Goal: Navigation & Orientation: Find specific page/section

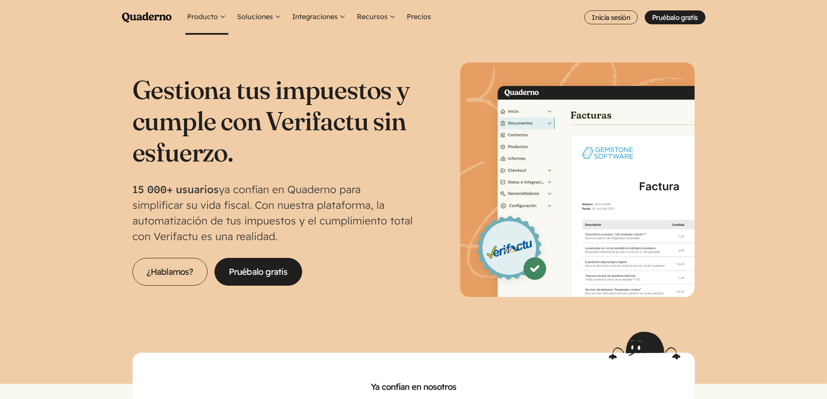
click at [202, 19] on button "Producto" at bounding box center [206, 17] width 43 height 35
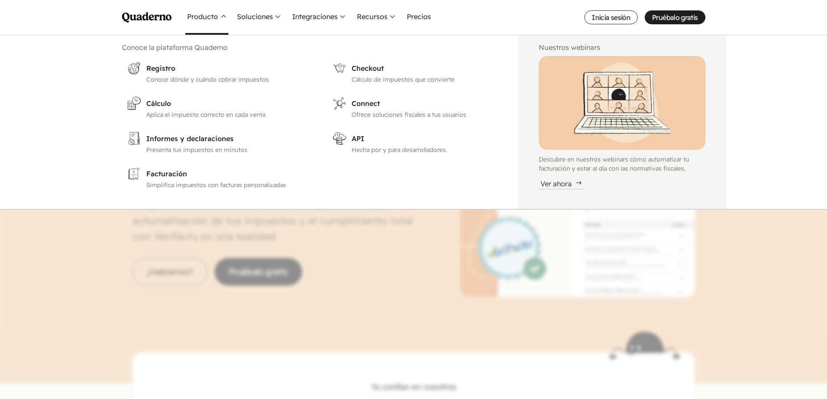
click at [202, 19] on button "Producto" at bounding box center [206, 17] width 43 height 35
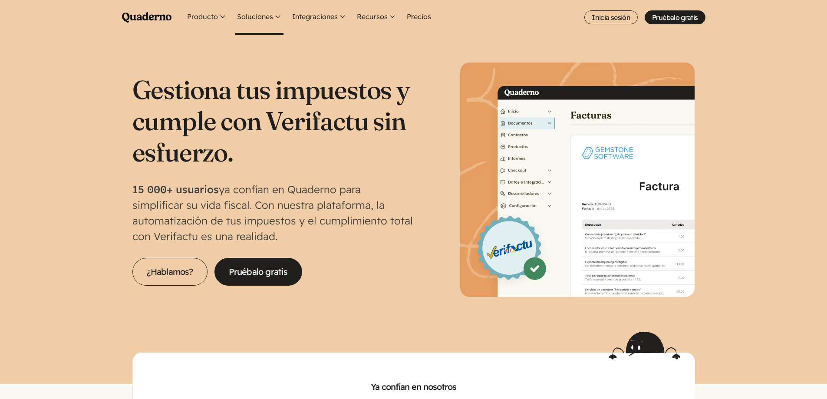
click at [256, 17] on button "Soluciones" at bounding box center [259, 17] width 48 height 35
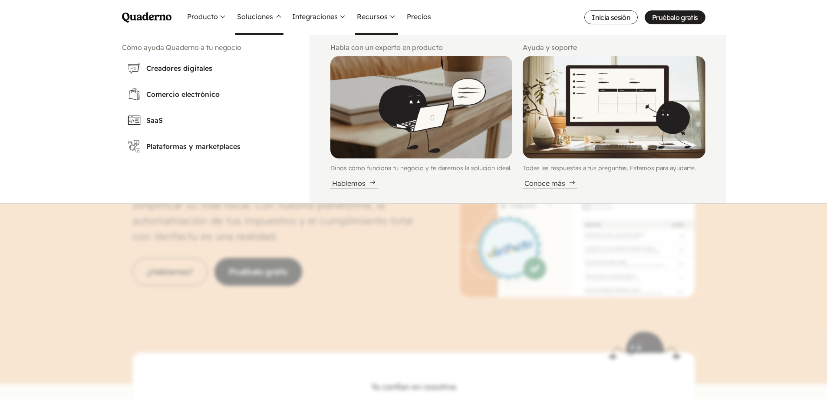
click at [380, 23] on button "Recursos" at bounding box center [376, 17] width 43 height 35
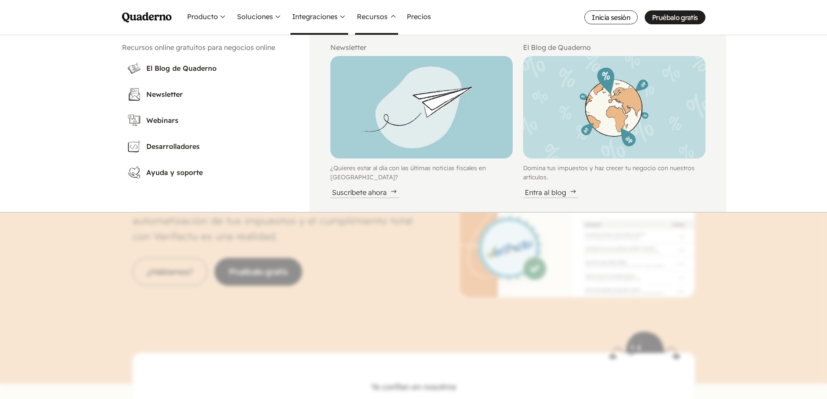
click at [336, 20] on button "Integraciones" at bounding box center [320, 17] width 58 height 35
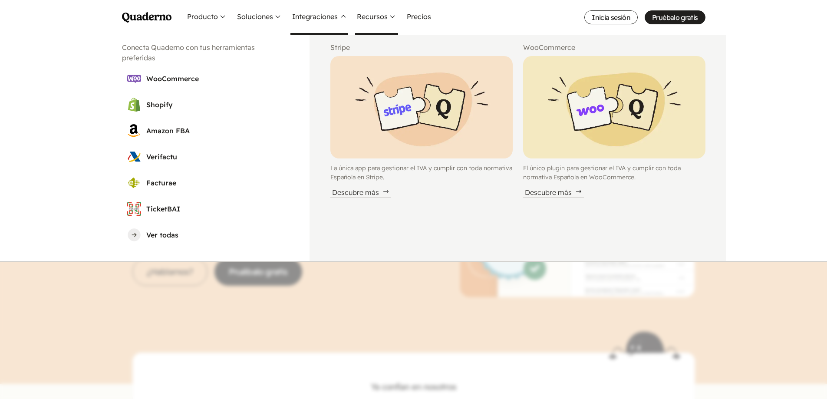
click at [376, 14] on button "Recursos" at bounding box center [376, 17] width 43 height 35
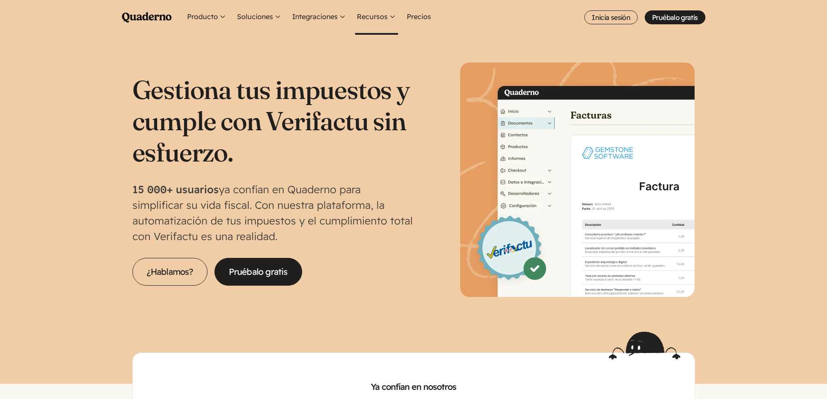
click at [376, 14] on button "Recursos" at bounding box center [376, 17] width 43 height 35
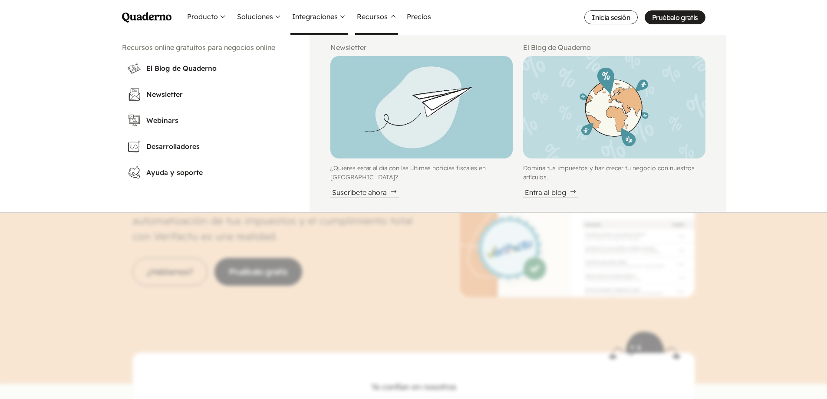
click at [323, 20] on button "Integraciones" at bounding box center [320, 17] width 58 height 35
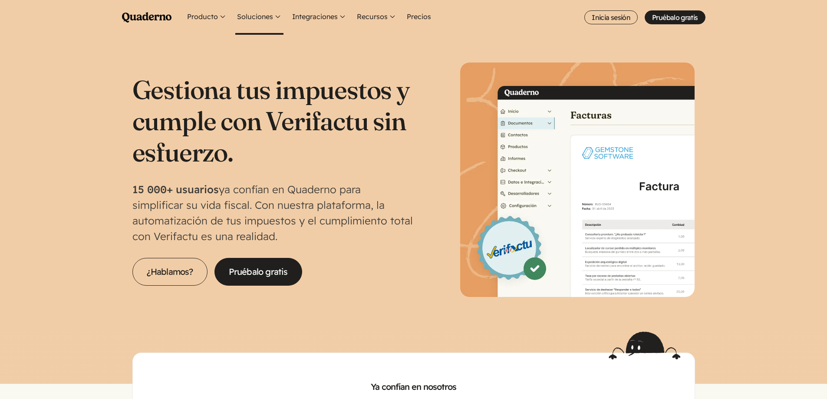
click at [267, 16] on button "Soluciones" at bounding box center [259, 17] width 48 height 35
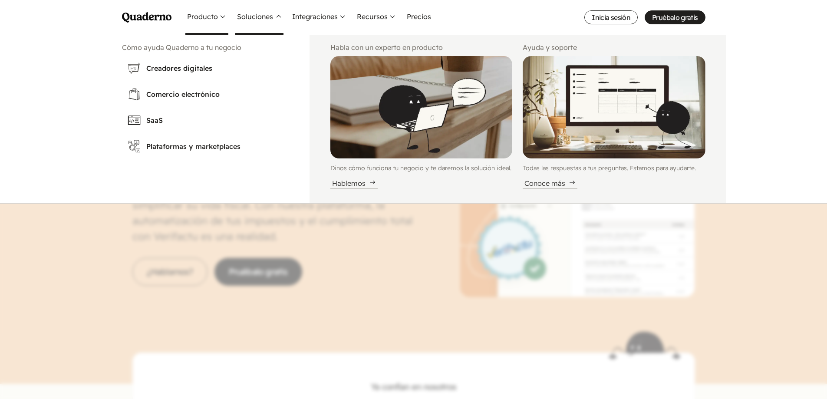
click at [213, 22] on button "Producto" at bounding box center [206, 17] width 43 height 35
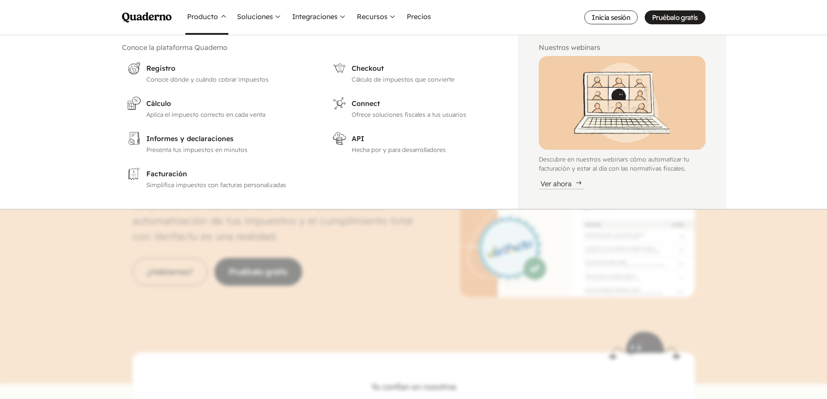
click at [83, 277] on nav "Menu Pruébalo gratis Quaderno Homepage Producto Conoce la plataforma Quaderno R…" at bounding box center [413, 199] width 827 height 399
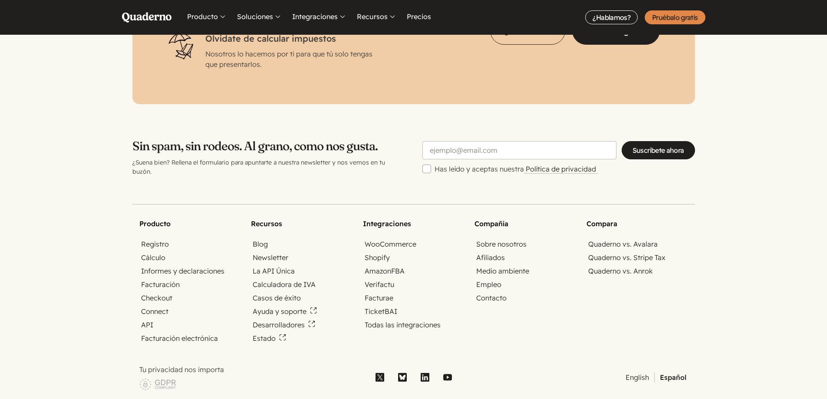
scroll to position [2886, 0]
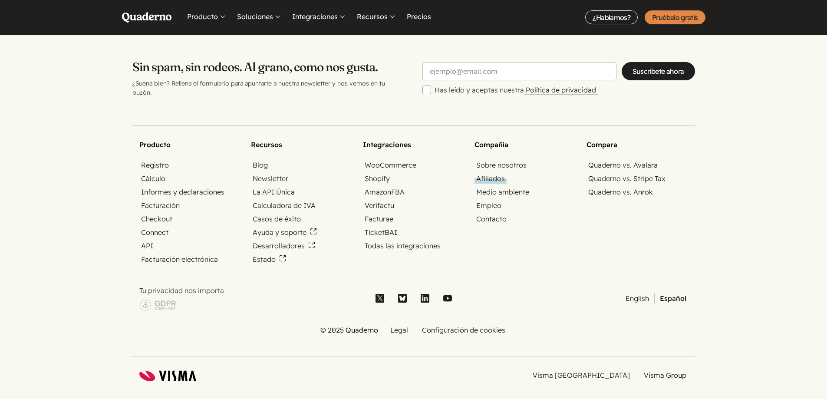
click at [485, 174] on link "Afiliados" at bounding box center [491, 179] width 32 height 10
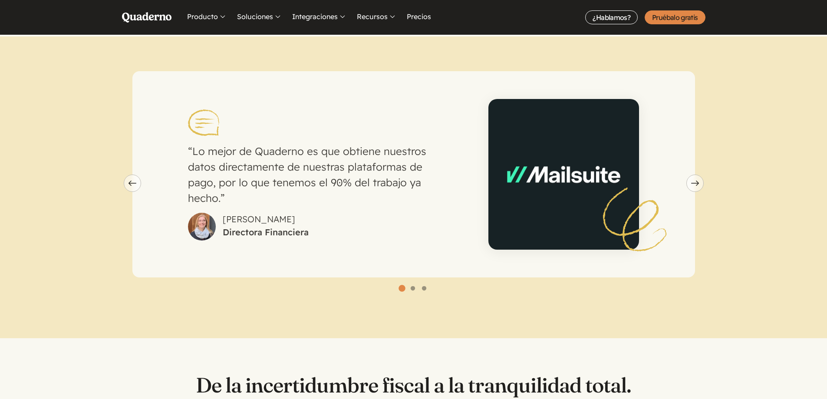
scroll to position [608, 0]
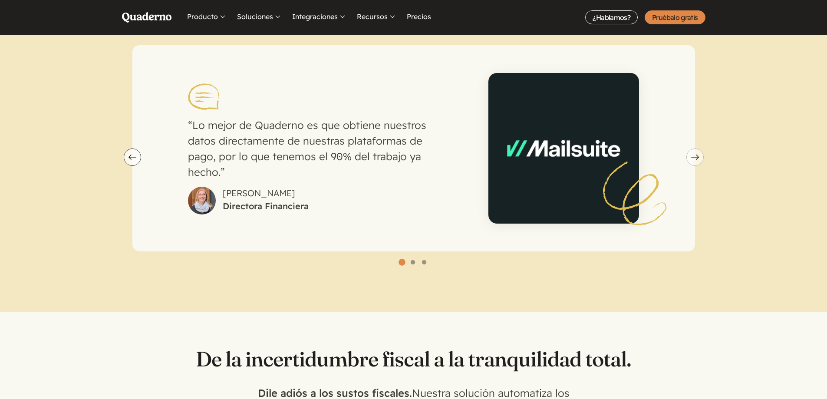
click at [129, 155] on use "carousel" at bounding box center [133, 157] width 8 height 5
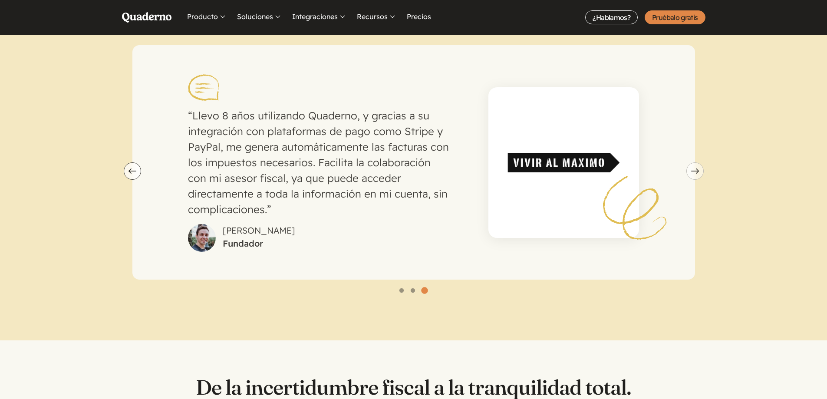
click at [132, 168] on icon "Previous slide" at bounding box center [133, 170] width 8 height 5
click at [0, 0] on div "Gracias a la API de Quaderno, que está muy bien documentada, pudimos integrar, …" at bounding box center [0, 0] width 0 height 0
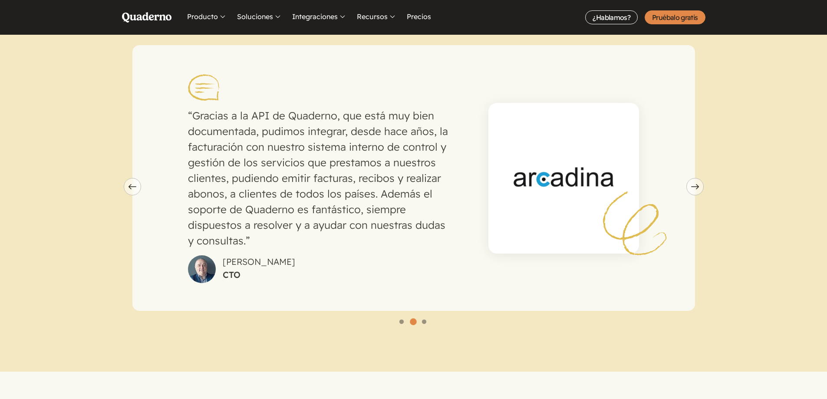
click at [132, 160] on section "Lo mejor de Quaderno es que obtiene nuestros datos directamente de nuestras pla…" at bounding box center [413, 190] width 827 height 361
click at [133, 184] on icon "Previous slide" at bounding box center [133, 186] width 8 height 5
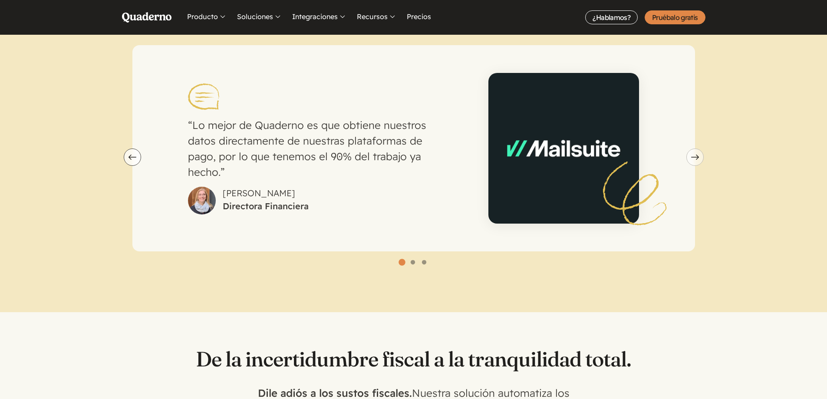
click at [129, 153] on button "Previous slide" at bounding box center [132, 157] width 17 height 17
